Goal: Use online tool/utility

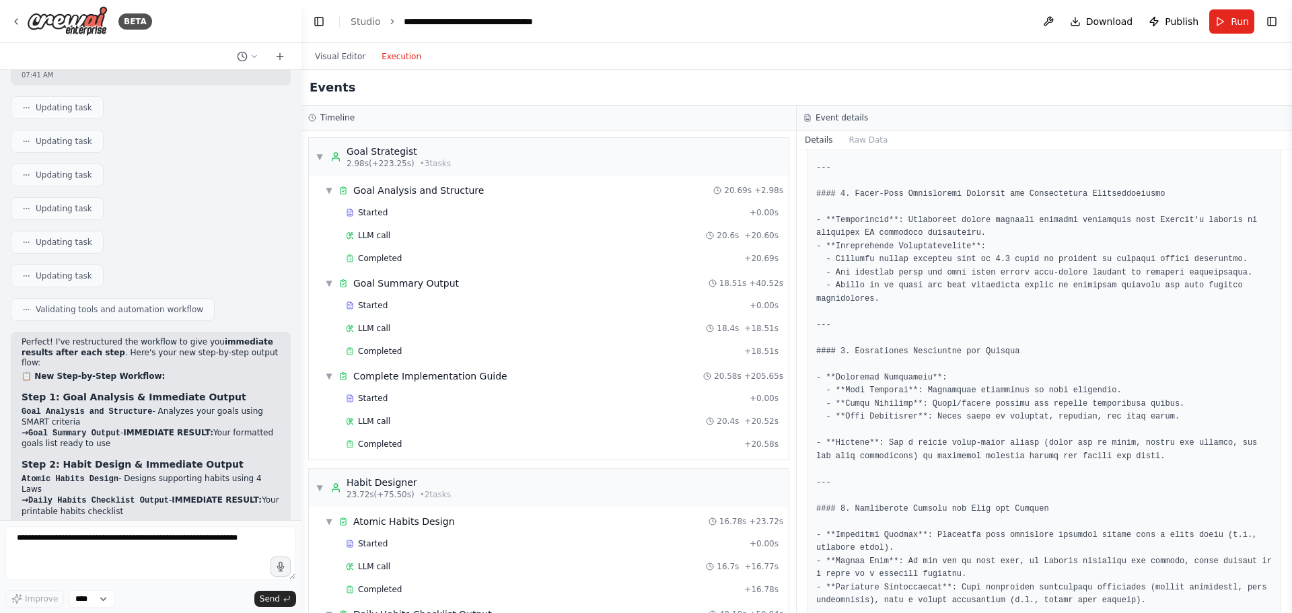
scroll to position [815, 0]
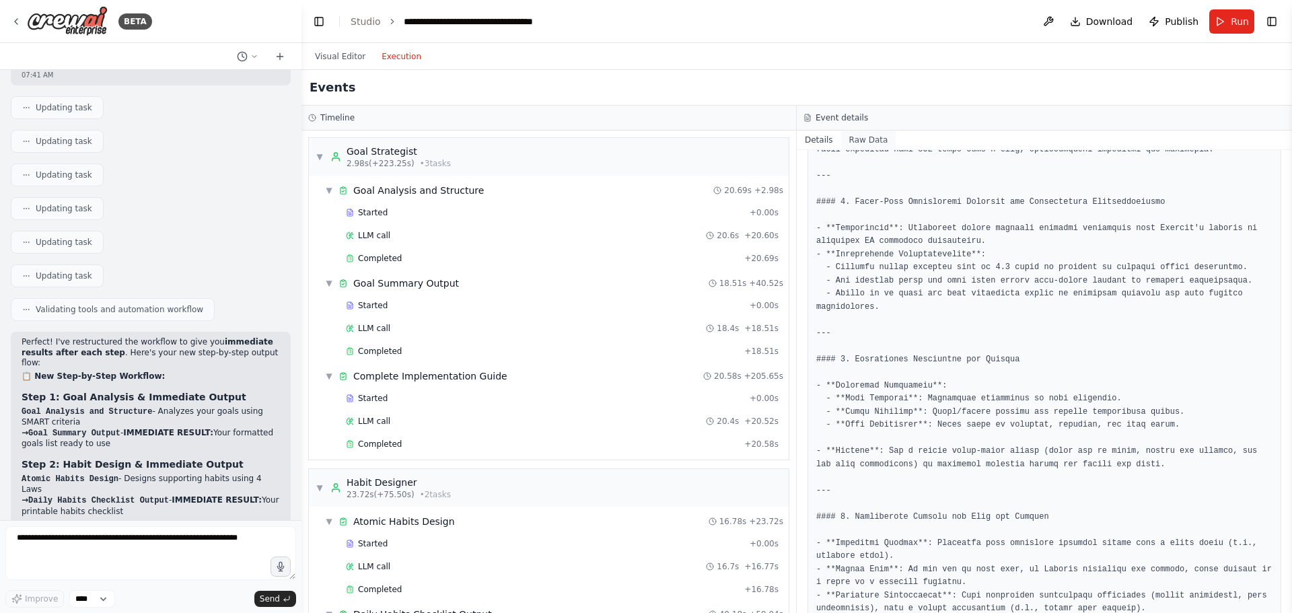
click at [864, 141] on button "Raw Data" at bounding box center [868, 140] width 55 height 19
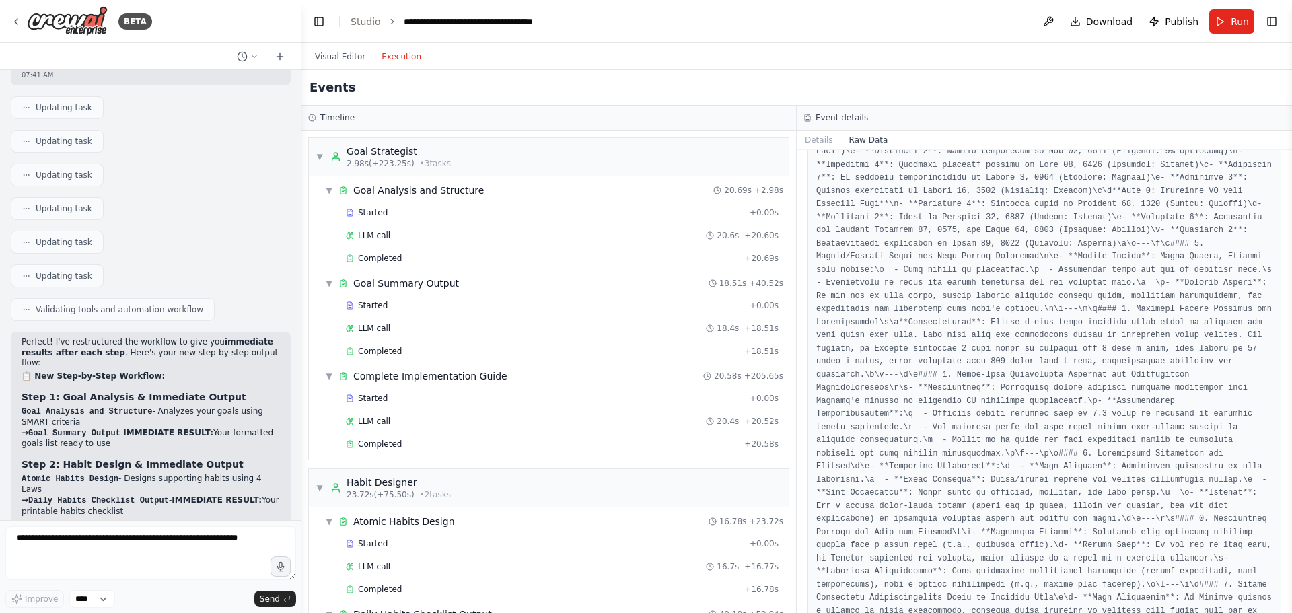
scroll to position [336, 0]
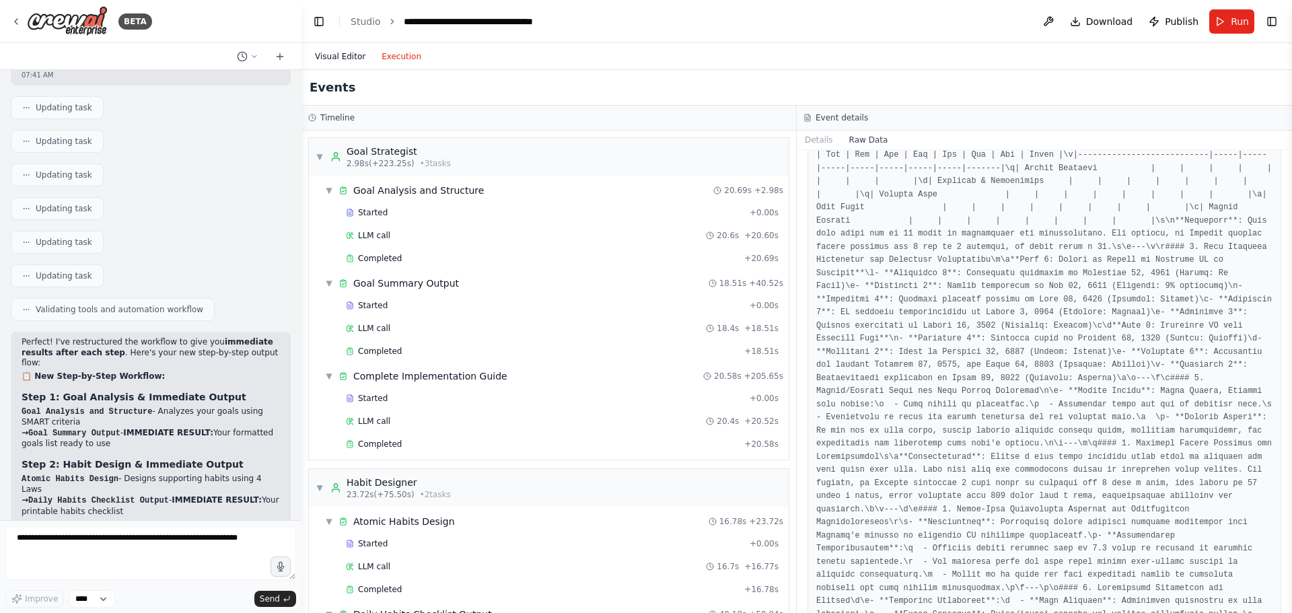
click at [341, 59] on button "Visual Editor" at bounding box center [340, 56] width 67 height 16
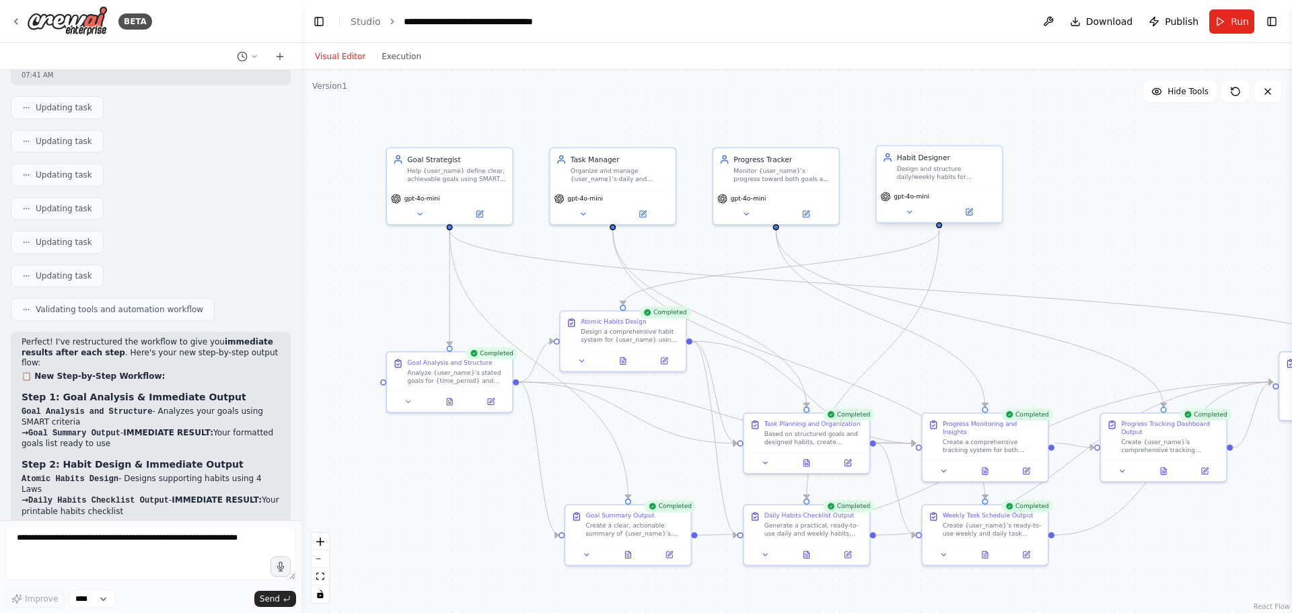
click at [917, 181] on div "Habit Designer Design and structure daily/weekly habits for {user_name} using A…" at bounding box center [938, 166] width 125 height 41
click at [904, 178] on div "Design and structure daily/weekly habits for {user_name} using Atomic Habits pr…" at bounding box center [946, 173] width 99 height 16
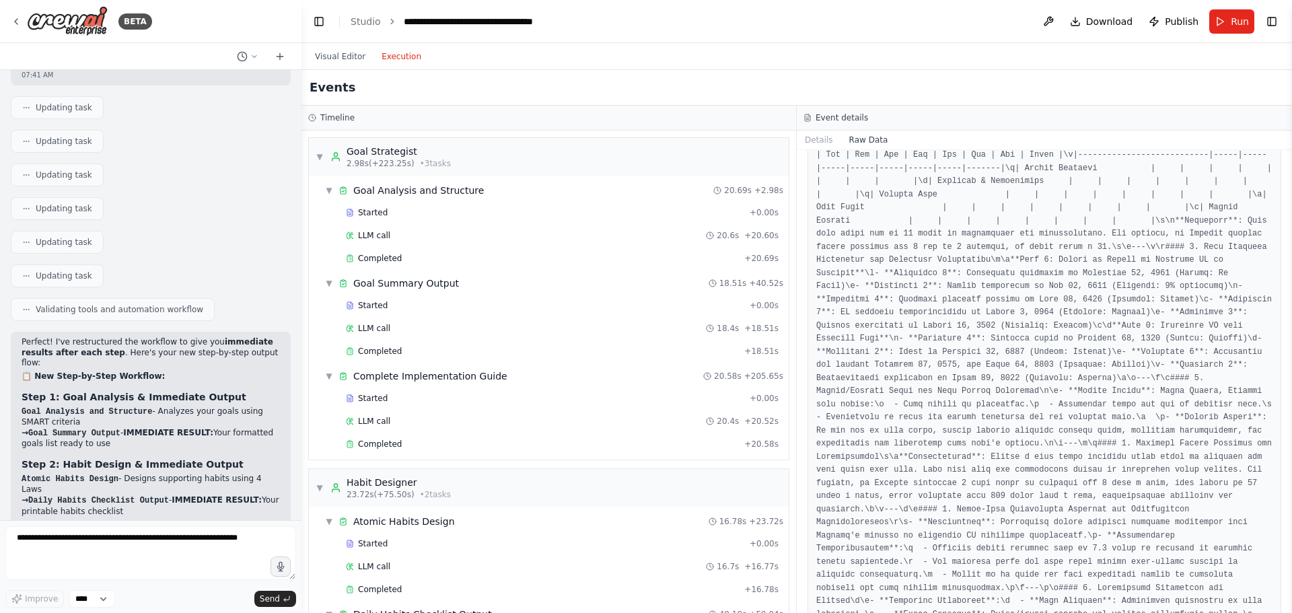
click at [390, 60] on button "Execution" at bounding box center [401, 56] width 56 height 16
click at [437, 167] on span "• 3 task s" at bounding box center [435, 163] width 31 height 11
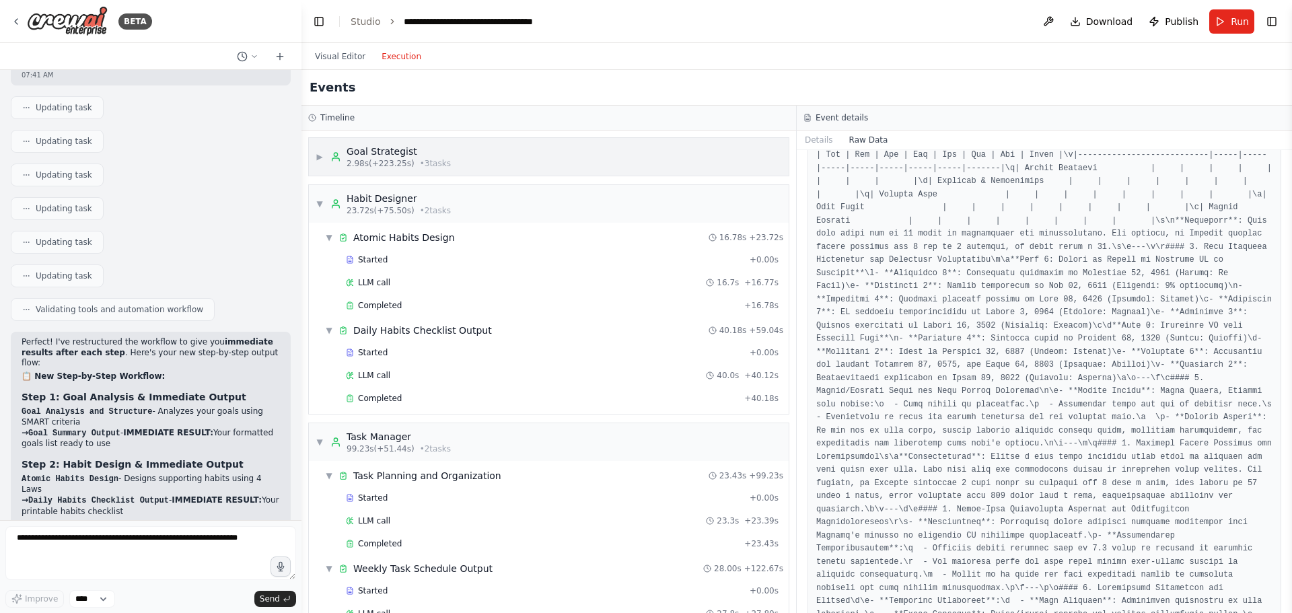
click at [385, 153] on div "Goal Strategist" at bounding box center [398, 151] width 104 height 13
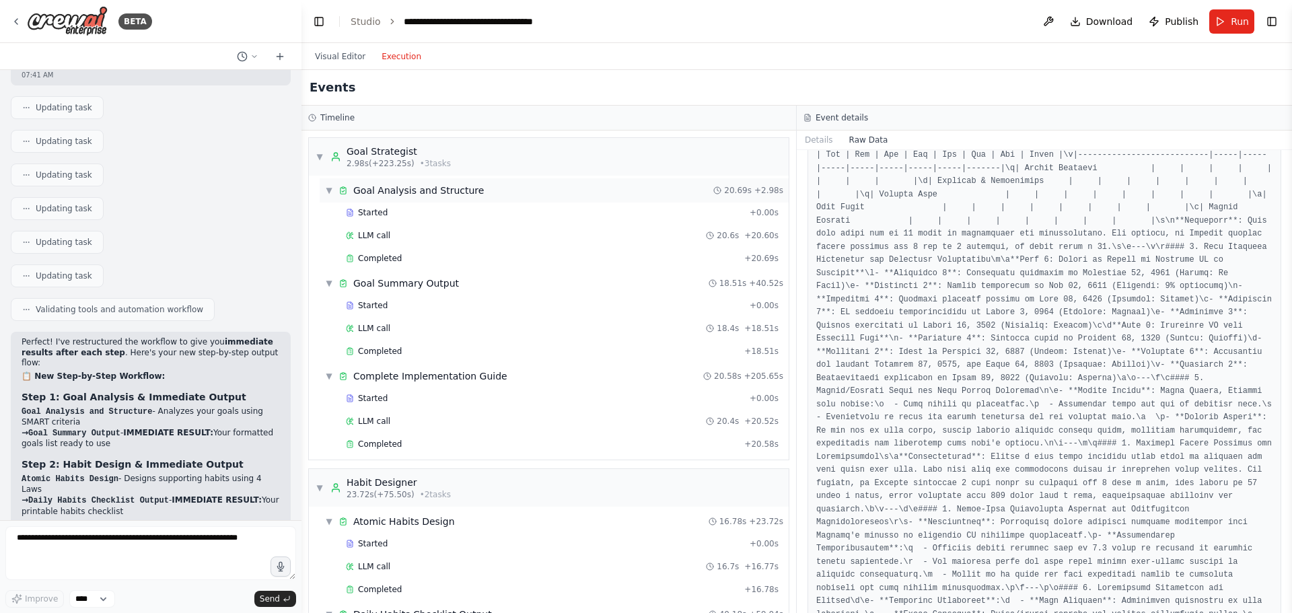
click at [404, 191] on div "Goal Analysis and Structure" at bounding box center [418, 190] width 131 height 13
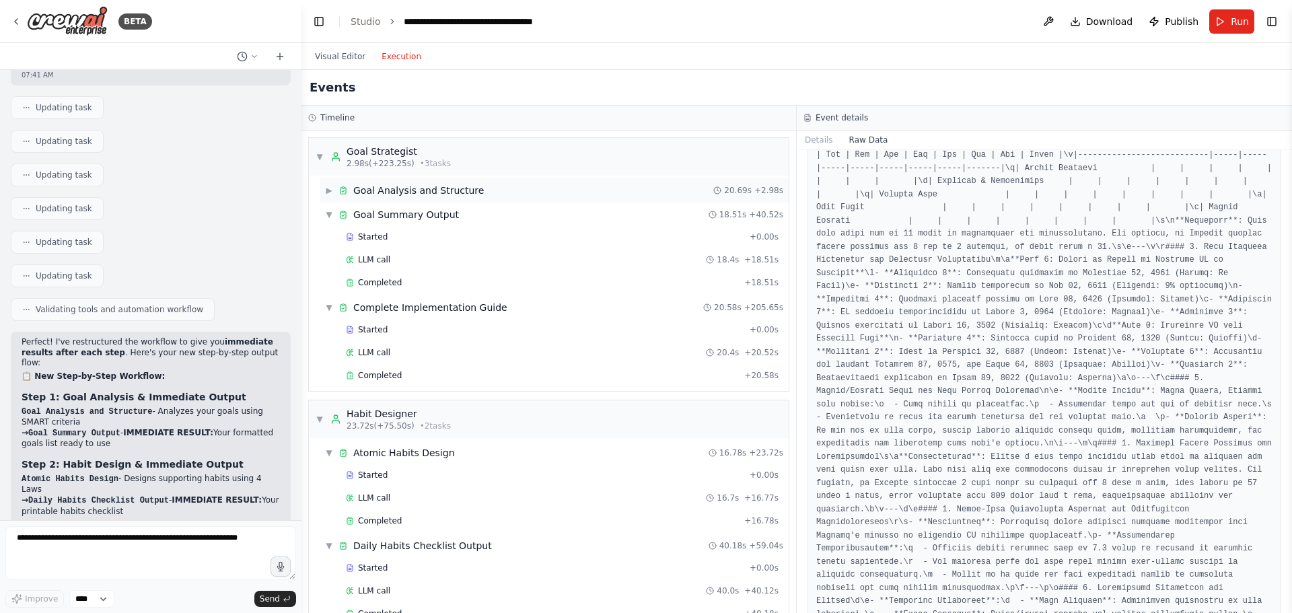
click at [404, 191] on div "Goal Analysis and Structure" at bounding box center [418, 190] width 131 height 13
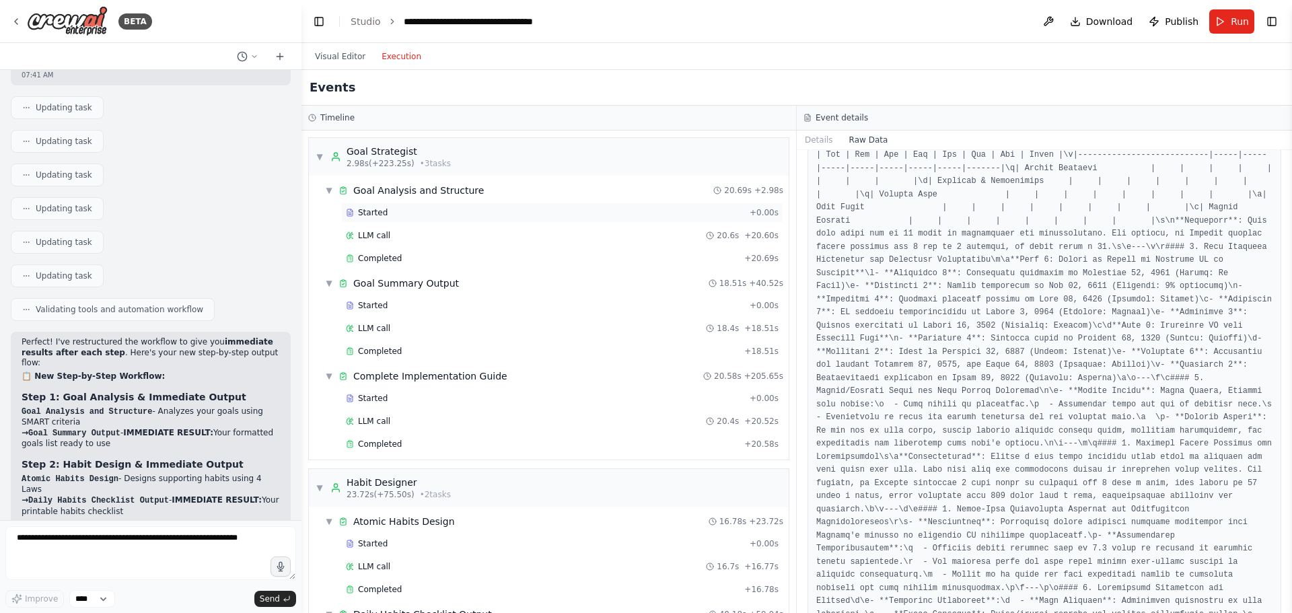
click at [382, 213] on span "Started" at bounding box center [373, 212] width 30 height 11
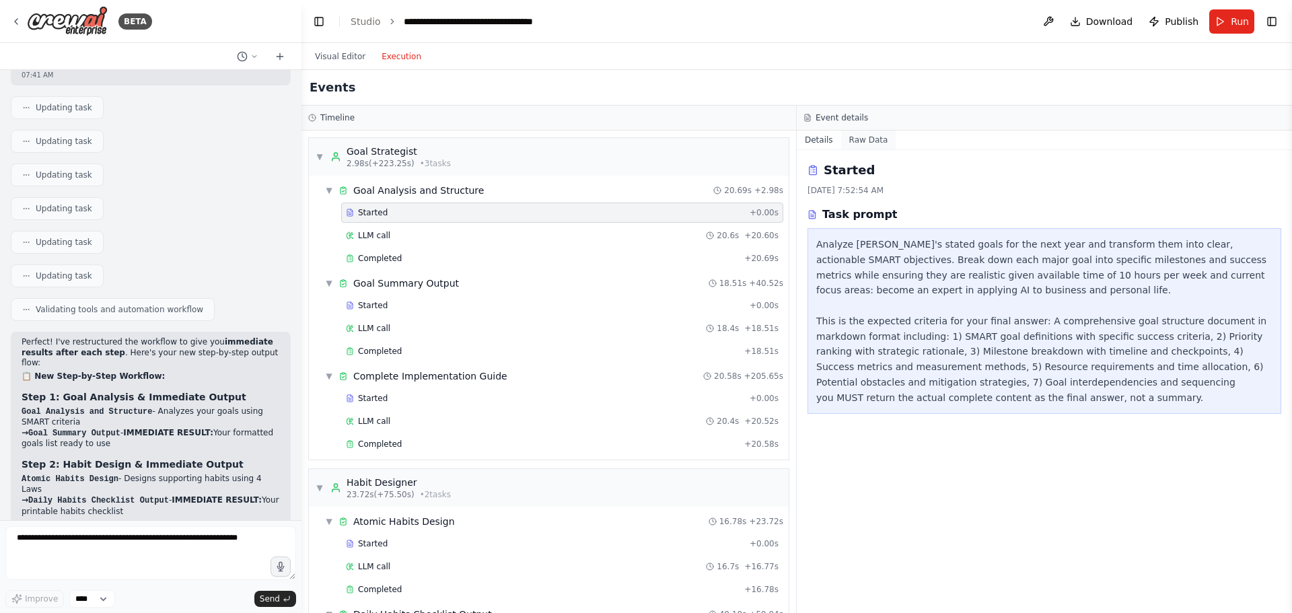
click at [870, 144] on button "Raw Data" at bounding box center [868, 140] width 55 height 19
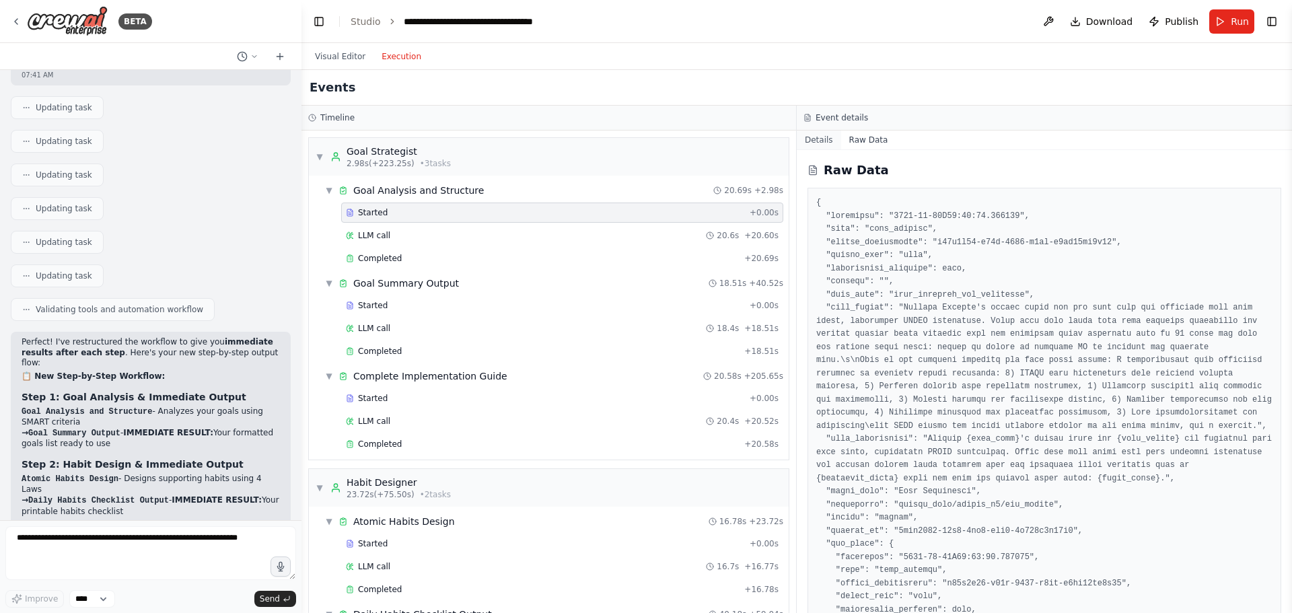
click at [815, 146] on button "Details" at bounding box center [819, 140] width 44 height 19
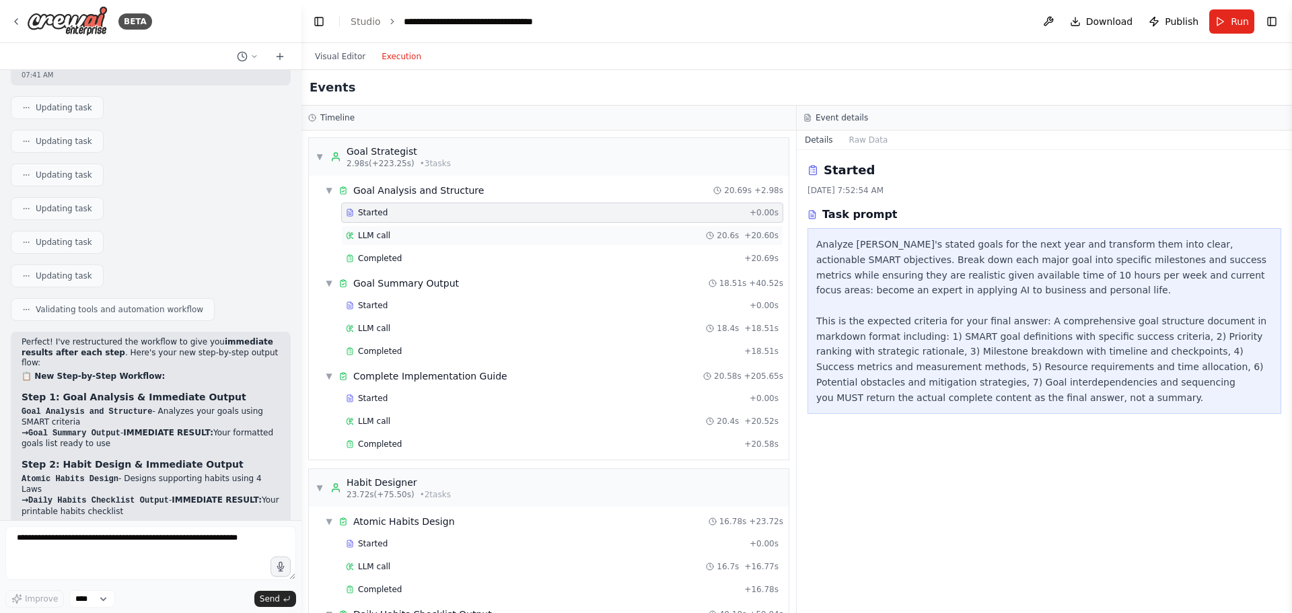
click at [375, 239] on span "LLM call" at bounding box center [374, 235] width 32 height 11
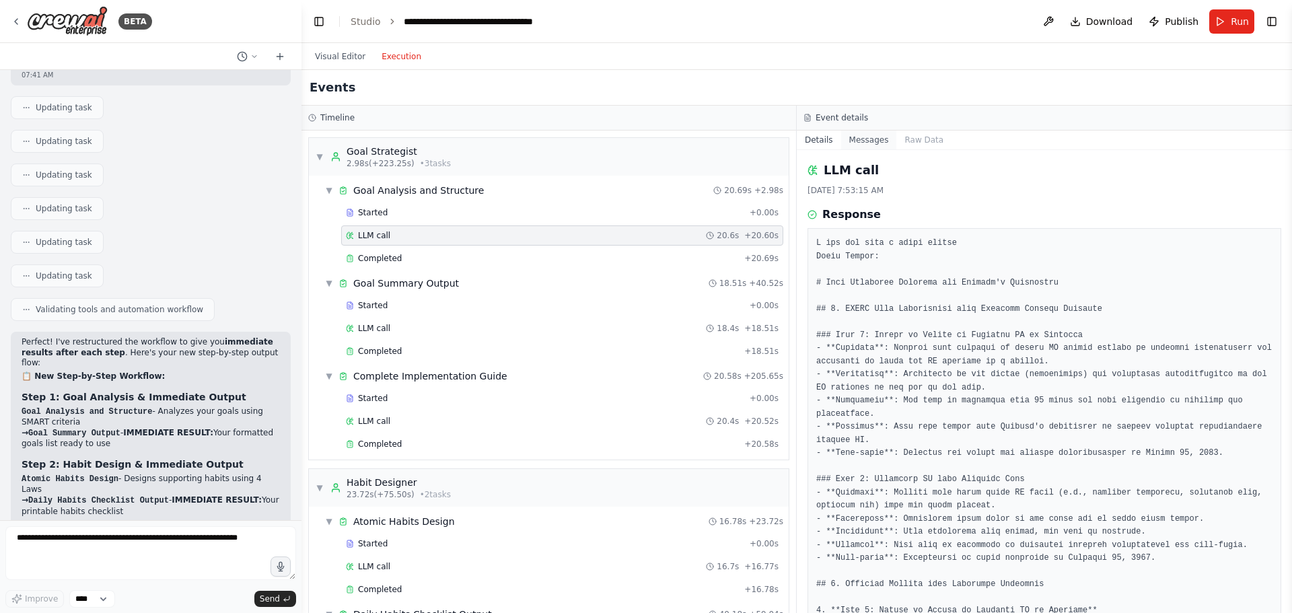
click at [866, 141] on button "Messages" at bounding box center [869, 140] width 56 height 19
